Goal: Obtain resource: Download file/media

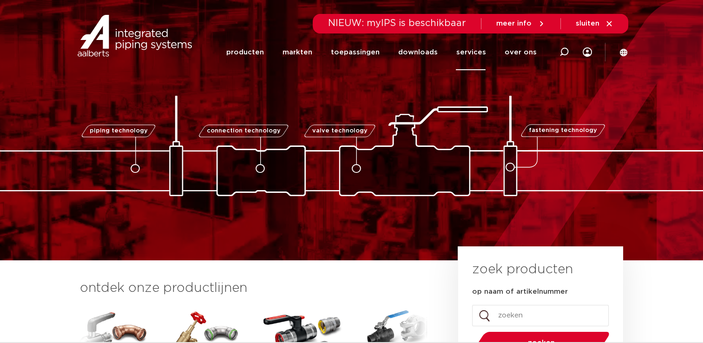
click at [473, 49] on link "services" at bounding box center [471, 52] width 30 height 36
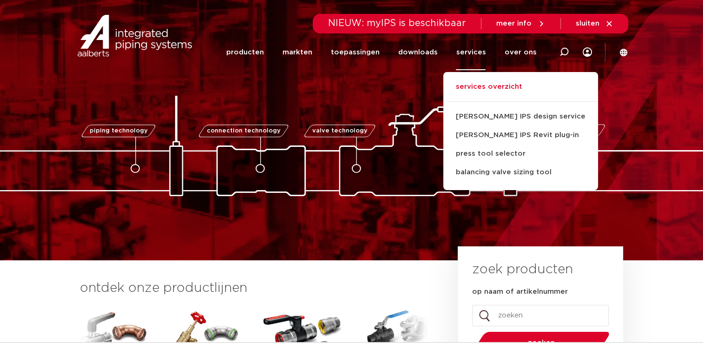
click at [471, 93] on link "services overzicht" at bounding box center [520, 91] width 155 height 20
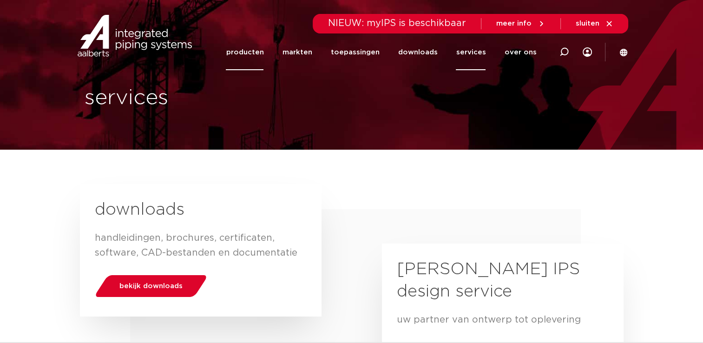
click at [256, 53] on link "producten" at bounding box center [245, 52] width 38 height 36
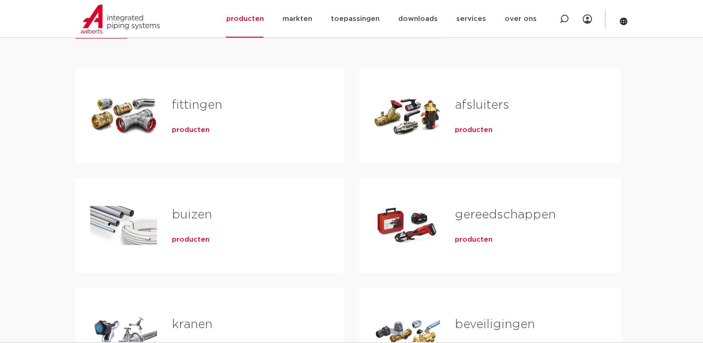
scroll to position [165, 0]
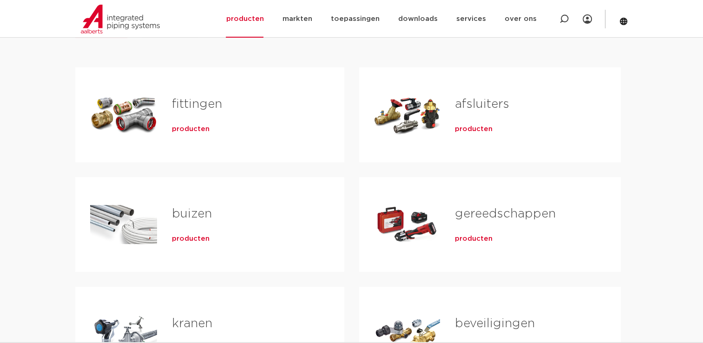
click at [475, 107] on link "afsluiters" at bounding box center [482, 104] width 54 height 12
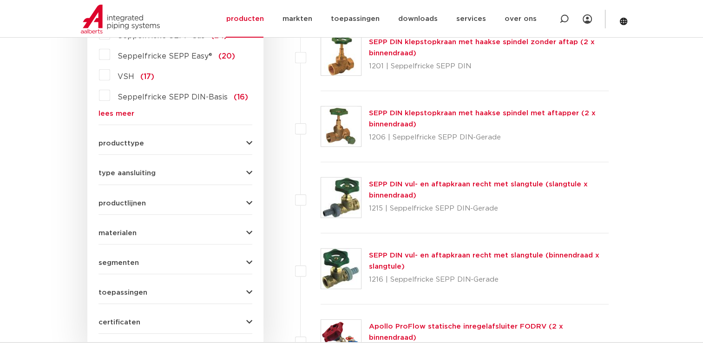
scroll to position [323, 0]
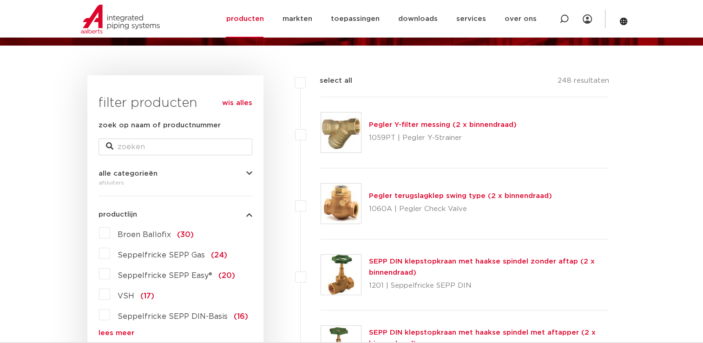
scroll to position [105, 0]
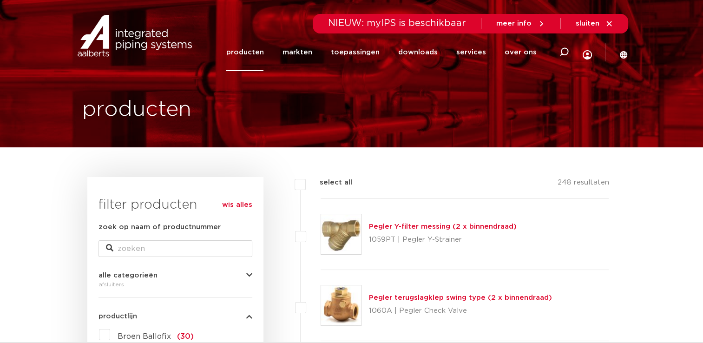
scroll to position [0, 0]
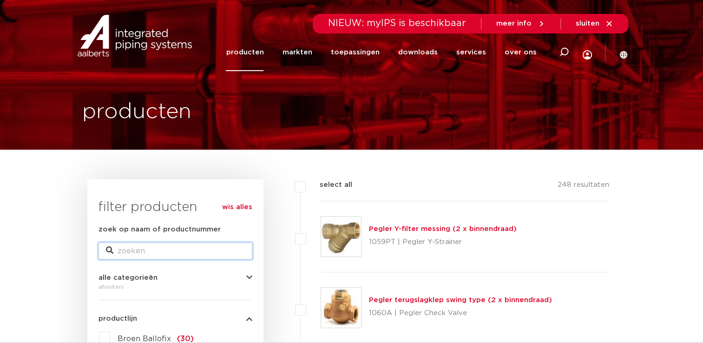
click at [200, 252] on input "zoek op naam of productnummer" at bounding box center [176, 251] width 154 height 17
click at [416, 46] on link "downloads" at bounding box center [418, 52] width 40 height 38
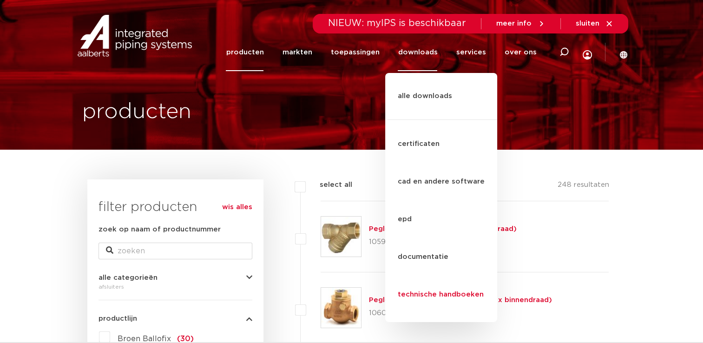
click at [433, 276] on link "technische handboeken" at bounding box center [441, 295] width 112 height 38
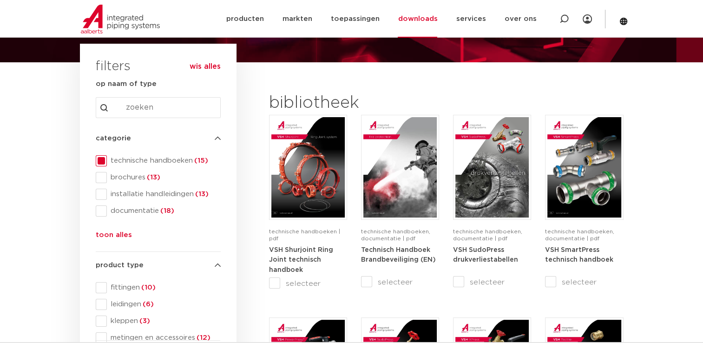
scroll to position [57, 0]
